Goal: Navigation & Orientation: Find specific page/section

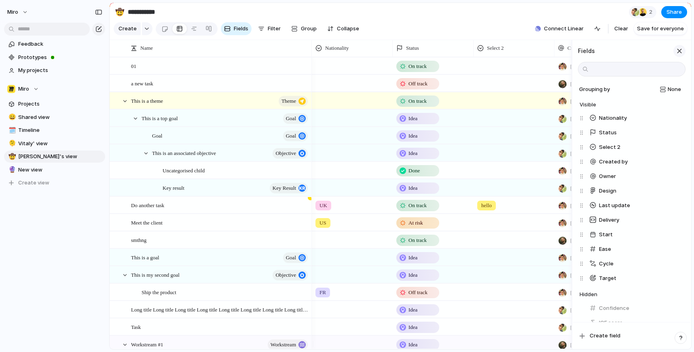
click at [682, 55] on div "button" at bounding box center [679, 51] width 9 height 9
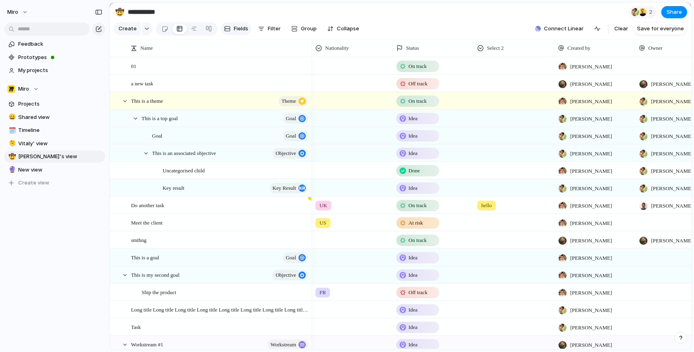
click at [234, 30] on span "Fields" at bounding box center [241, 29] width 15 height 8
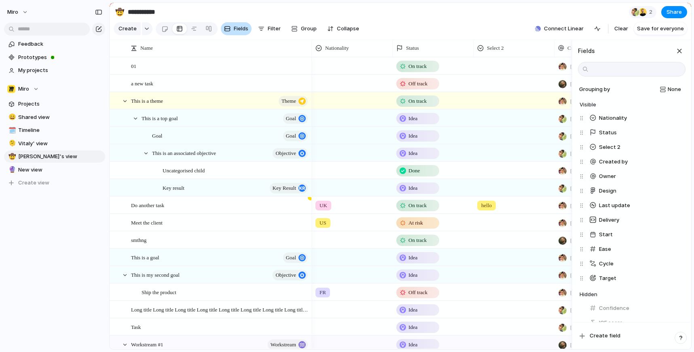
click at [234, 30] on span "Fields" at bounding box center [241, 29] width 15 height 8
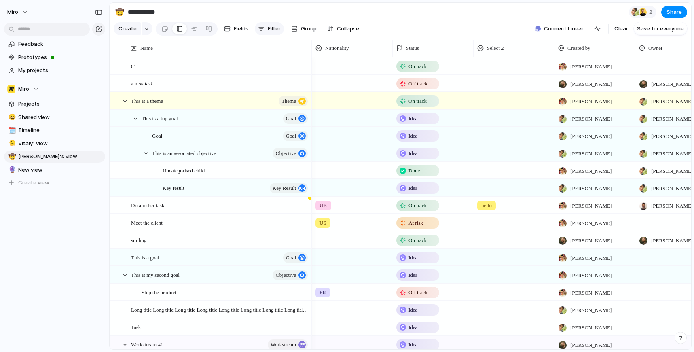
click at [268, 29] on span "Filter" at bounding box center [274, 29] width 13 height 8
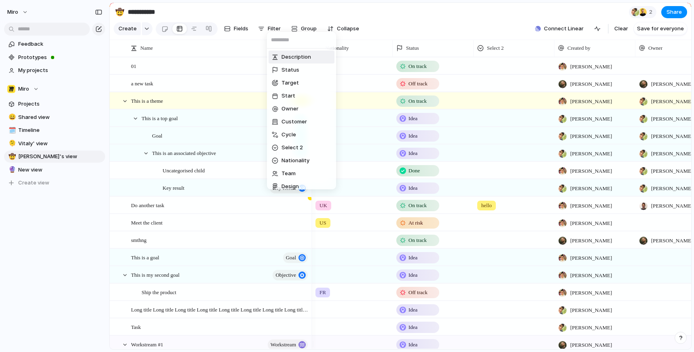
click at [288, 17] on div "Description Status Target Start Owner Customer Cycle Select 2 Nationality Team …" at bounding box center [347, 176] width 694 height 352
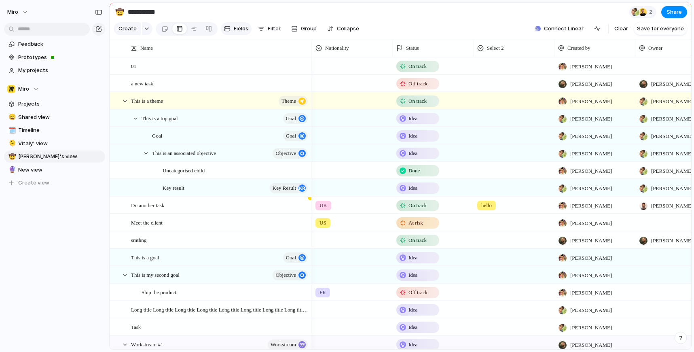
click at [230, 33] on button "Fields" at bounding box center [236, 28] width 31 height 13
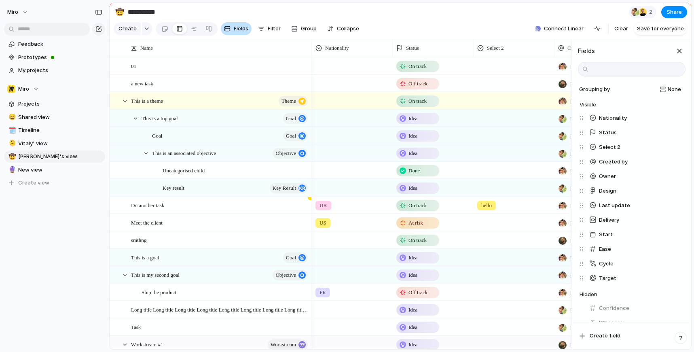
click at [230, 33] on button "Fields" at bounding box center [236, 28] width 31 height 13
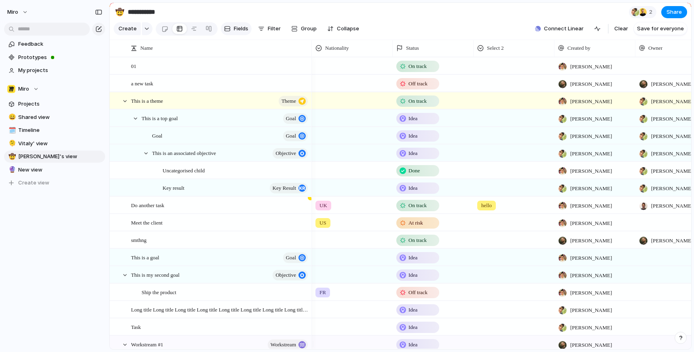
click at [230, 33] on button "Fields" at bounding box center [236, 28] width 31 height 13
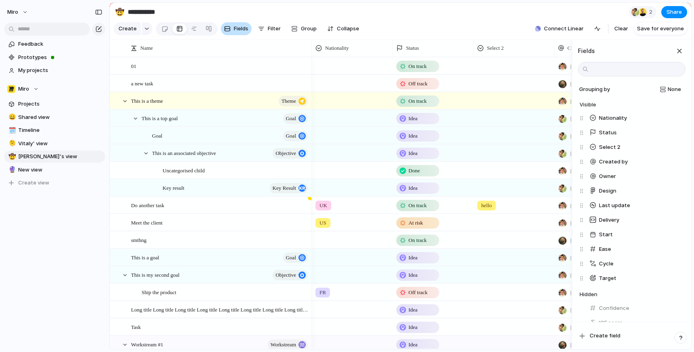
click at [230, 33] on button "Fields" at bounding box center [236, 28] width 31 height 13
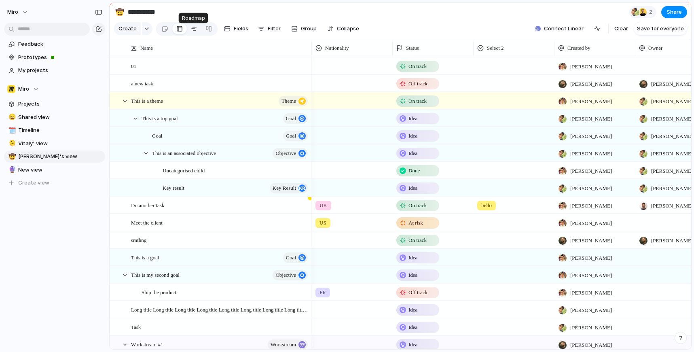
click at [191, 31] on div at bounding box center [194, 28] width 6 height 13
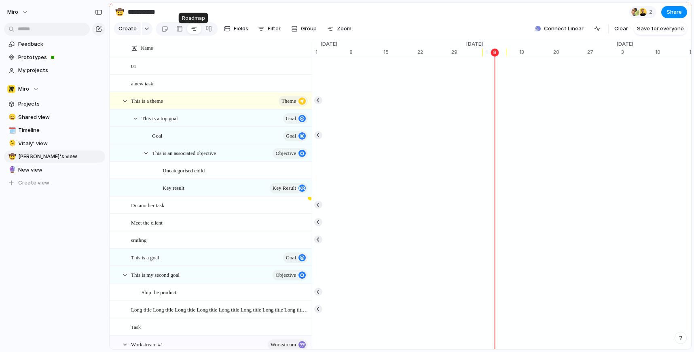
scroll to position [0, 5173]
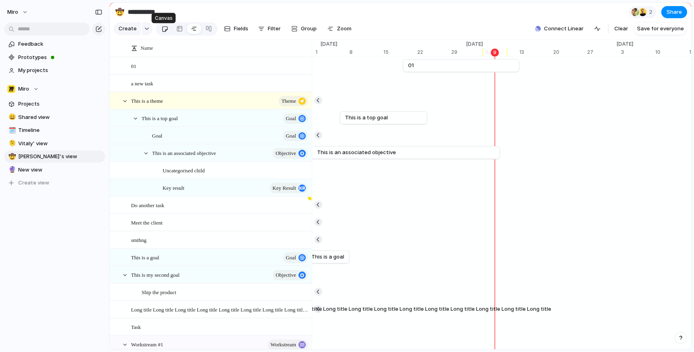
click at [165, 32] on div at bounding box center [164, 28] width 7 height 13
